Goal: Navigation & Orientation: Find specific page/section

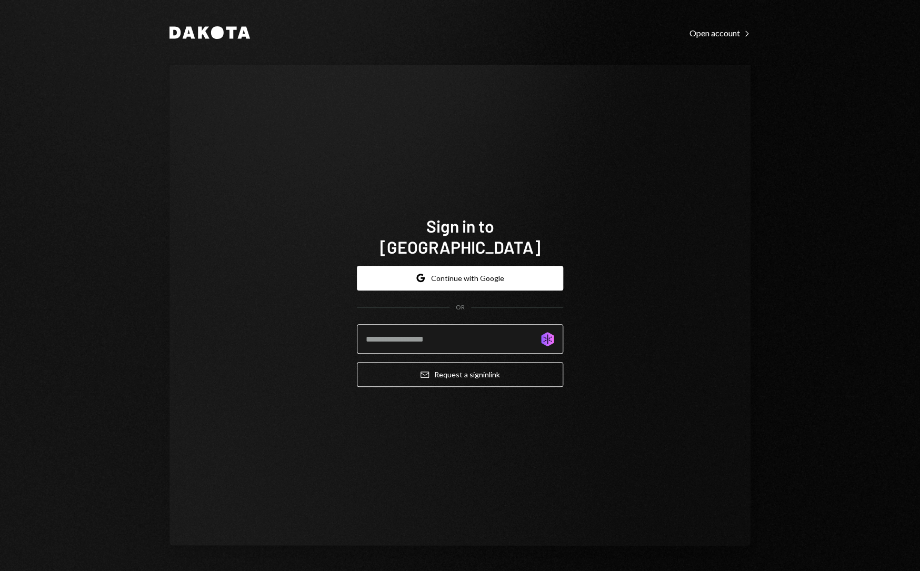
type input "**********"
click at [471, 271] on button "Google Continue with Google" at bounding box center [460, 278] width 206 height 25
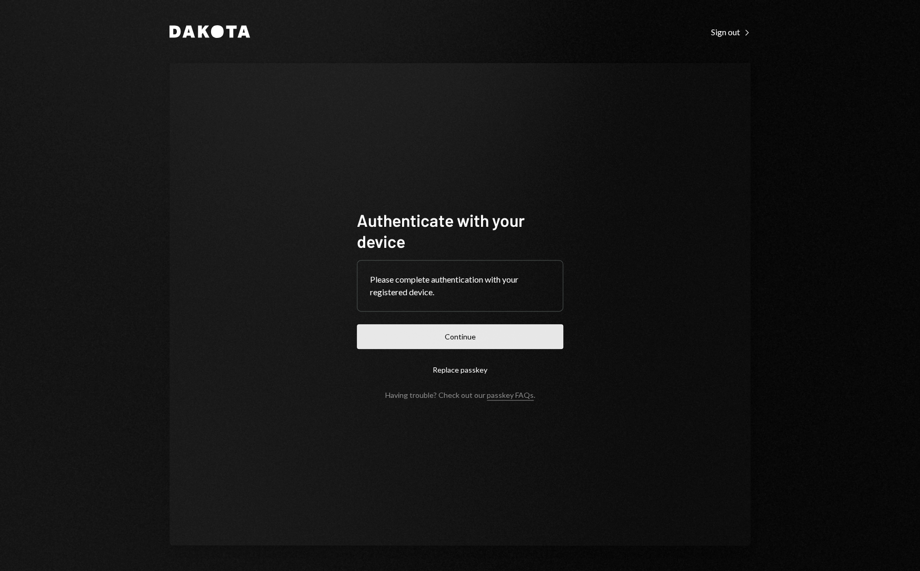
click at [455, 340] on button "Continue" at bounding box center [460, 336] width 206 height 25
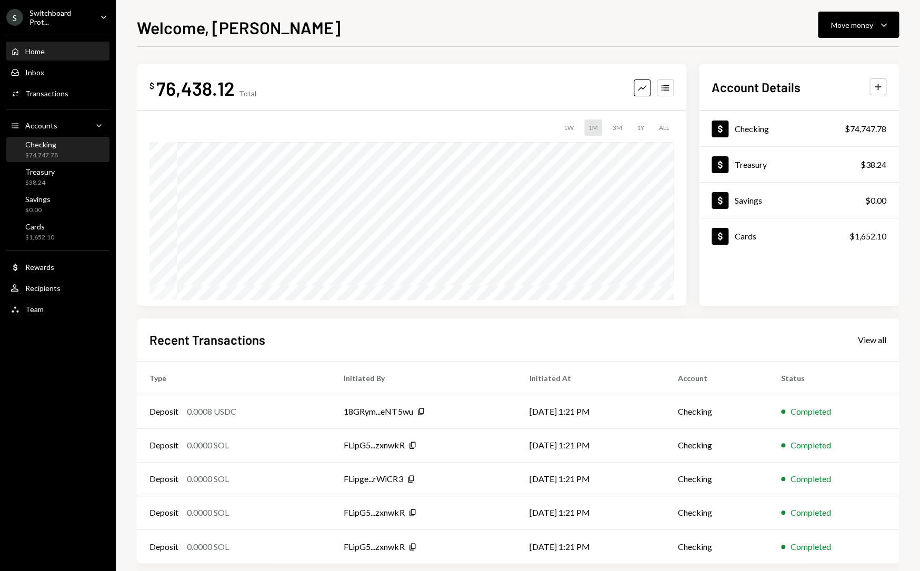
click at [63, 147] on div "Checking $74,747.78" at bounding box center [58, 150] width 95 height 20
